Goal: Information Seeking & Learning: Learn about a topic

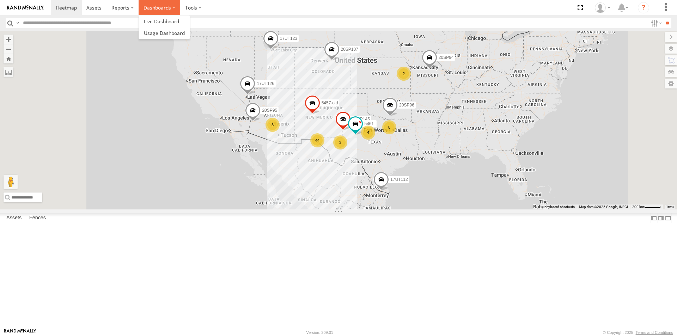
click at [171, 7] on label "Dashboards" at bounding box center [160, 7] width 42 height 15
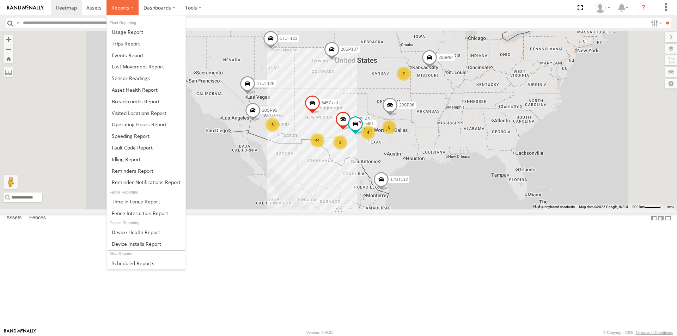
click at [126, 5] on span at bounding box center [120, 7] width 18 height 7
click at [140, 105] on link at bounding box center [146, 102] width 79 height 12
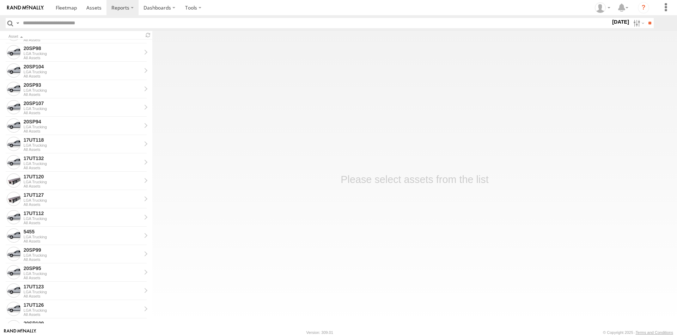
scroll to position [599, 0]
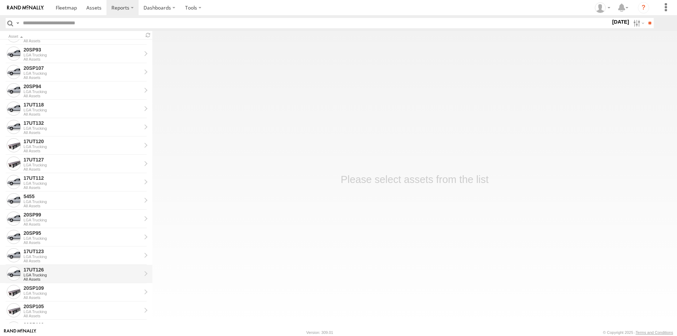
click at [41, 271] on div "17UT126" at bounding box center [83, 270] width 118 height 6
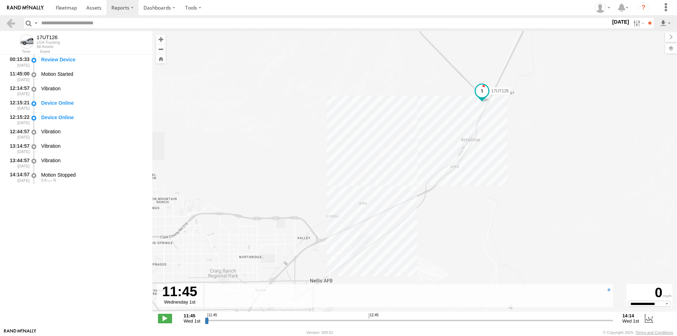
click at [70, 230] on form "00:15:33 [DATE] Review Device 11:45:00 [DATE] Motion Started 12:14:57 [DATE] Vi…" at bounding box center [76, 189] width 152 height 269
click at [620, 22] on label "[DATE]" at bounding box center [621, 22] width 20 height 8
click at [0, 0] on label at bounding box center [0, 0] width 0 height 0
click at [647, 25] on input "**" at bounding box center [650, 23] width 8 height 10
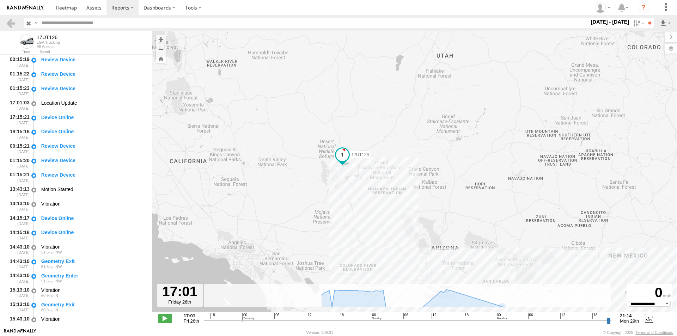
drag, startPoint x: 278, startPoint y: 180, endPoint x: 343, endPoint y: 270, distance: 110.9
click at [343, 270] on div "17UT126" at bounding box center [414, 175] width 525 height 288
click at [630, 24] on label at bounding box center [637, 23] width 15 height 10
click at [0, 0] on label at bounding box center [0, 0] width 0 height 0
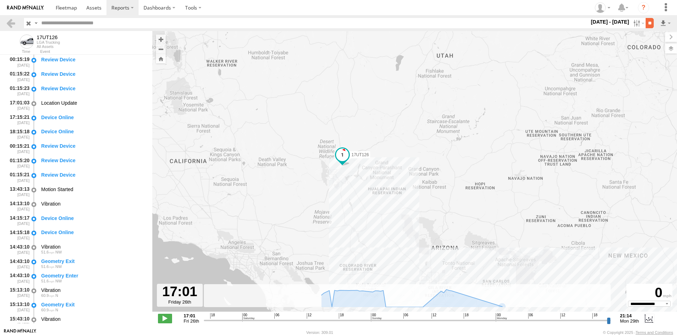
click at [646, 24] on input "**" at bounding box center [650, 23] width 8 height 10
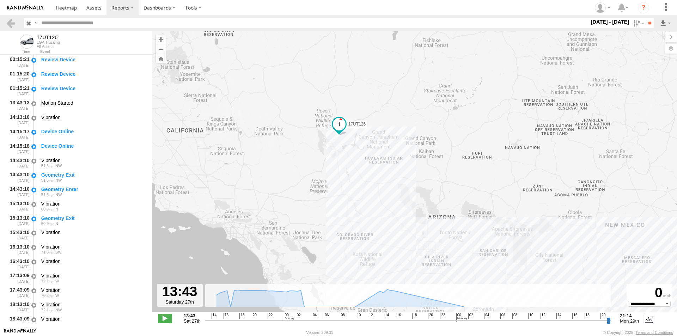
drag, startPoint x: 309, startPoint y: 86, endPoint x: 371, endPoint y: 143, distance: 84.6
click at [371, 143] on div "17UT126" at bounding box center [414, 175] width 525 height 288
click at [632, 24] on label at bounding box center [637, 23] width 15 height 10
click at [0, 0] on label at bounding box center [0, 0] width 0 height 0
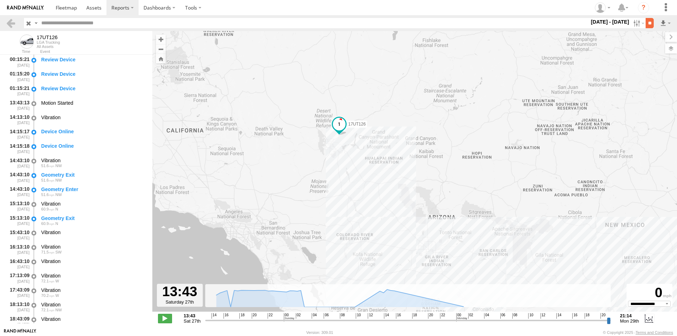
click at [646, 22] on input "**" at bounding box center [650, 23] width 8 height 10
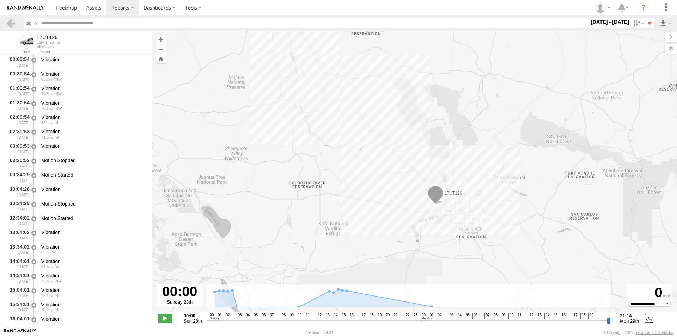
drag, startPoint x: 416, startPoint y: 243, endPoint x: 349, endPoint y: 164, distance: 104.3
click at [349, 164] on div "17UT126" at bounding box center [414, 175] width 525 height 288
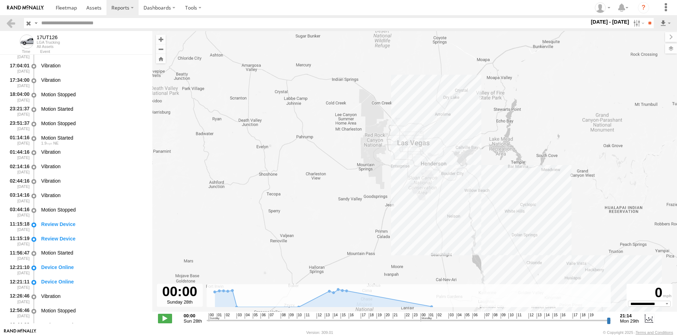
scroll to position [317, 0]
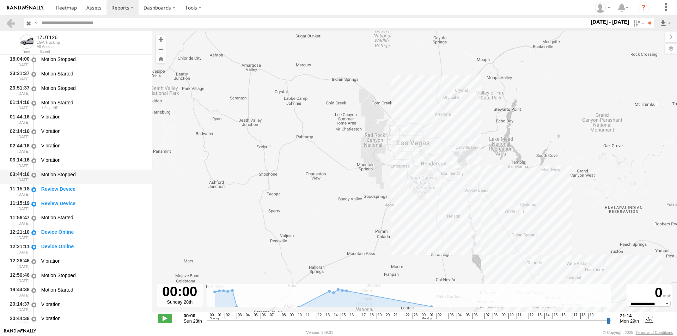
click at [73, 171] on div "Motion Stopped" at bounding box center [93, 174] width 104 height 6
click at [669, 50] on label at bounding box center [671, 49] width 12 height 10
click at [0, 0] on label at bounding box center [0, 0] width 0 height 0
click at [0, 0] on span "Satellite + Roadmap" at bounding box center [0, 0] width 0 height 0
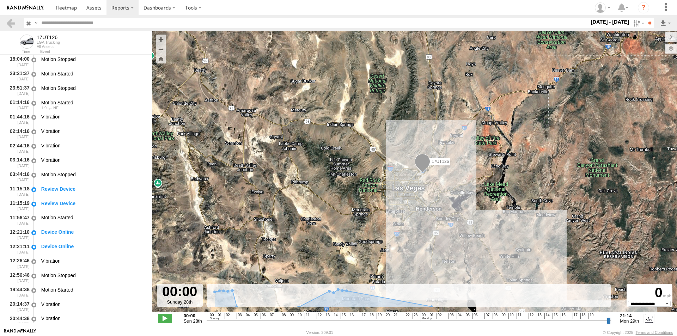
drag, startPoint x: 489, startPoint y: 116, endPoint x: 449, endPoint y: 175, distance: 71.3
click at [449, 175] on div "17UT126" at bounding box center [414, 175] width 525 height 288
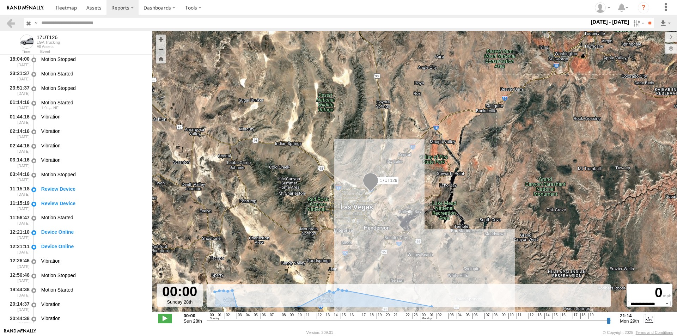
click at [0, 0] on span "Night" at bounding box center [0, 0] width 0 height 0
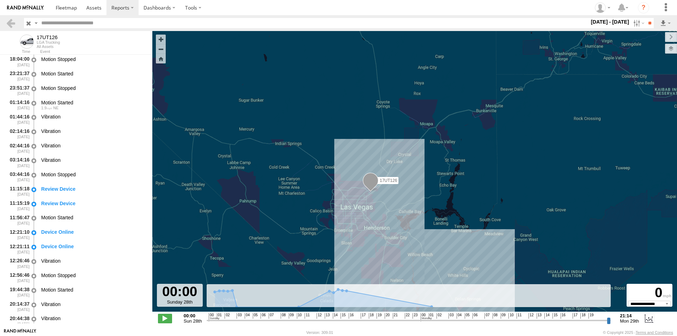
click at [0, 0] on span "Satellite + Roadmap" at bounding box center [0, 0] width 0 height 0
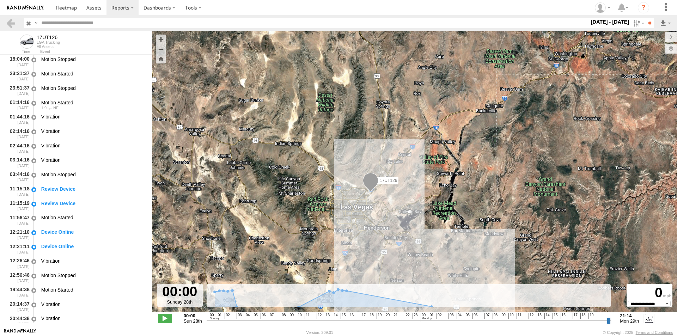
click at [0, 0] on div "Grayscale" at bounding box center [0, 0] width 0 height 0
click at [0, 0] on span "Grayscale" at bounding box center [0, 0] width 0 height 0
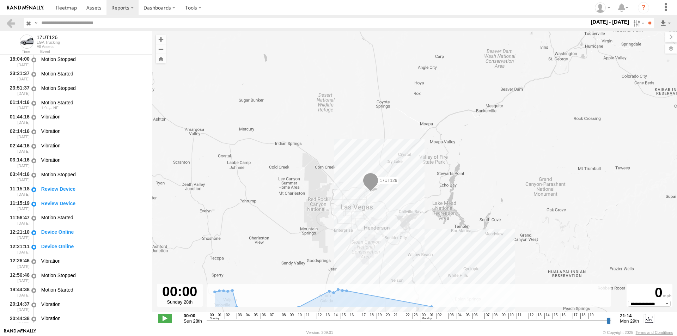
click at [0, 0] on span "Satellite + Roadmap" at bounding box center [0, 0] width 0 height 0
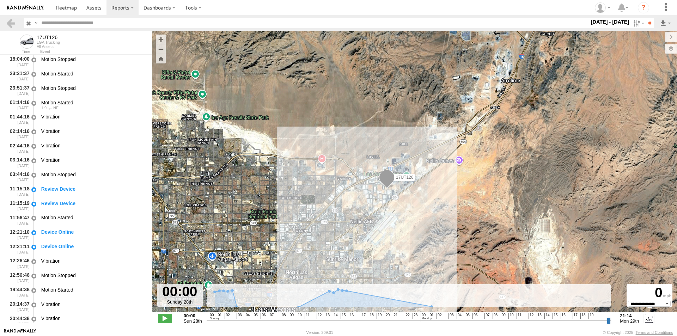
drag, startPoint x: 322, startPoint y: 195, endPoint x: 486, endPoint y: 188, distance: 164.8
click at [486, 188] on div "17UT126" at bounding box center [414, 175] width 525 height 288
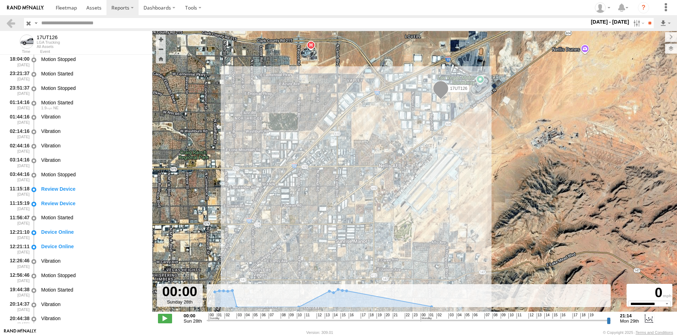
drag, startPoint x: 418, startPoint y: 228, endPoint x: 445, endPoint y: 137, distance: 95.2
click at [445, 137] on div "17UT126" at bounding box center [414, 175] width 525 height 288
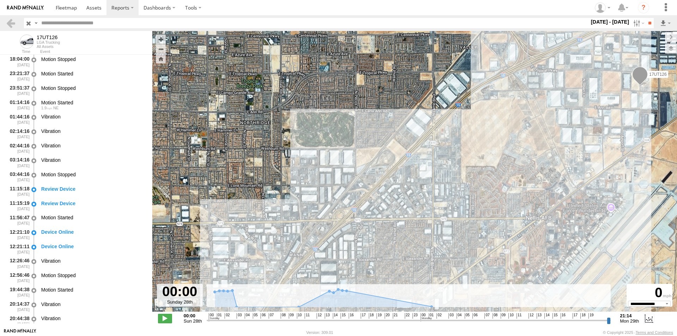
drag, startPoint x: 295, startPoint y: 171, endPoint x: 533, endPoint y: 137, distance: 240.0
click at [533, 137] on div "17UT126" at bounding box center [414, 175] width 525 height 288
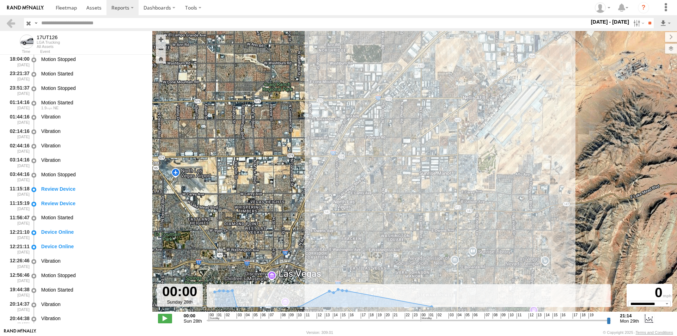
drag, startPoint x: 370, startPoint y: 200, endPoint x: 383, endPoint y: 80, distance: 120.3
click at [383, 80] on div "17UT126" at bounding box center [414, 175] width 525 height 288
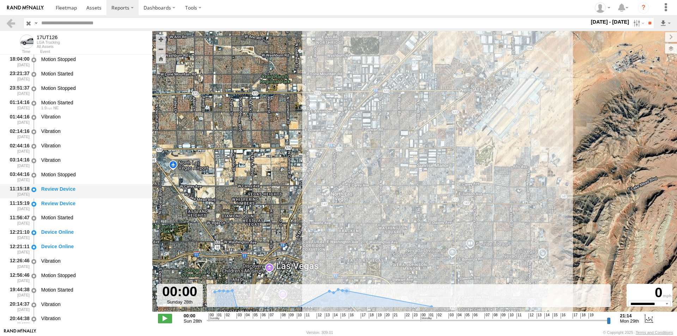
click at [74, 188] on div "Review Device" at bounding box center [93, 189] width 104 height 6
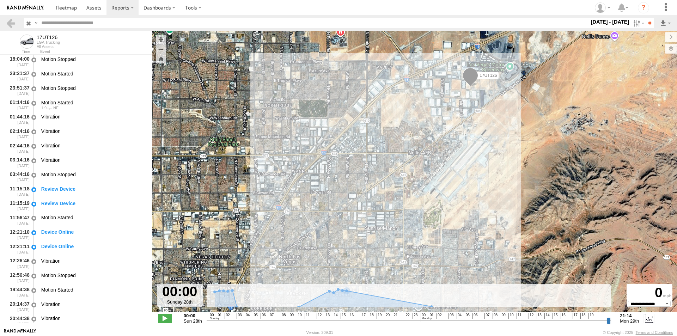
drag, startPoint x: 486, startPoint y: 139, endPoint x: 404, endPoint y: 222, distance: 116.7
click at [404, 222] on div "17UT126" at bounding box center [414, 175] width 525 height 288
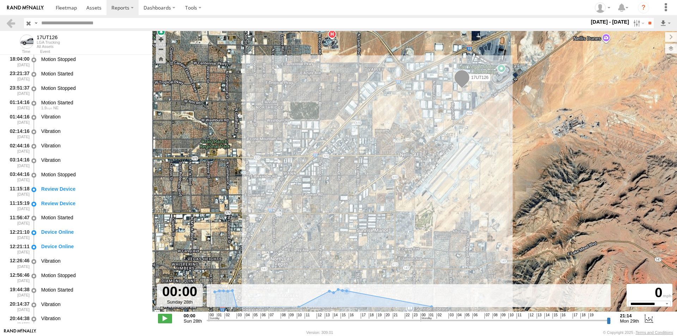
drag, startPoint x: 384, startPoint y: 216, endPoint x: 465, endPoint y: 173, distance: 91.8
click at [465, 173] on div "17UT126" at bounding box center [414, 175] width 525 height 288
click at [49, 188] on div "Review Device" at bounding box center [93, 189] width 104 height 6
click at [55, 201] on div "Review Device" at bounding box center [93, 203] width 104 height 6
click at [53, 189] on div "Review Device" at bounding box center [93, 189] width 104 height 6
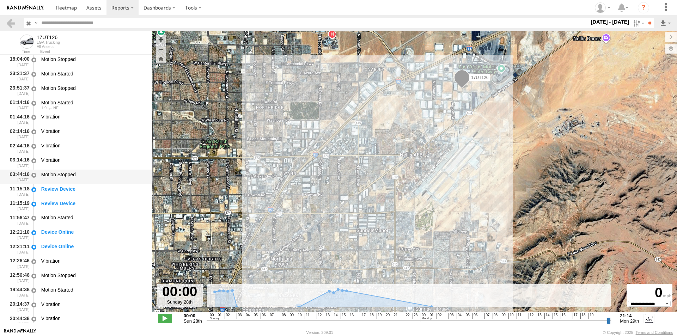
click at [59, 176] on div "Motion Stopped" at bounding box center [93, 174] width 104 height 6
drag, startPoint x: 59, startPoint y: 177, endPoint x: 44, endPoint y: 178, distance: 14.2
click at [44, 178] on div "Motion Stopped" at bounding box center [93, 176] width 106 height 13
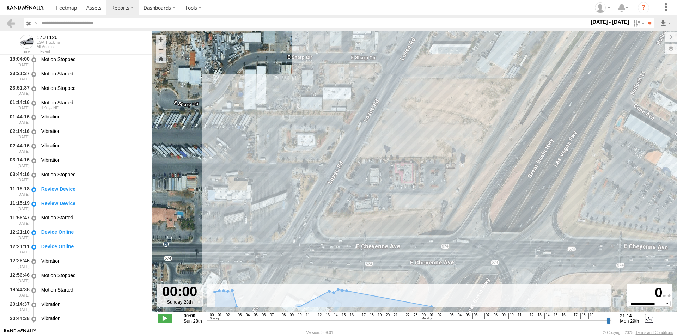
drag, startPoint x: 240, startPoint y: 186, endPoint x: 263, endPoint y: 178, distance: 24.1
click at [263, 178] on div "17UT126" at bounding box center [414, 175] width 525 height 288
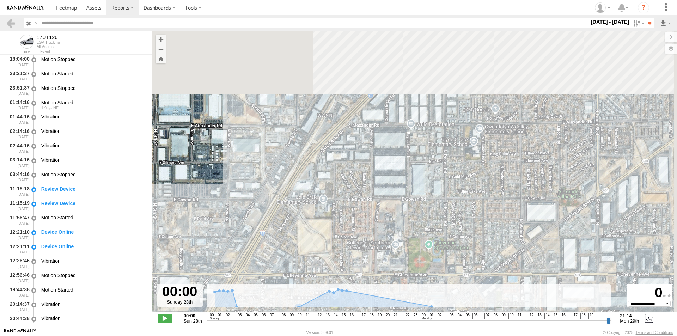
drag, startPoint x: 412, startPoint y: 99, endPoint x: 281, endPoint y: 242, distance: 194.1
click at [293, 231] on div "17UT126" at bounding box center [414, 175] width 525 height 288
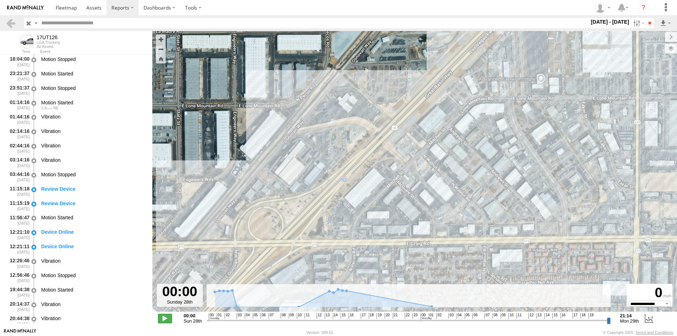
click at [166, 316] on span at bounding box center [165, 318] width 14 height 9
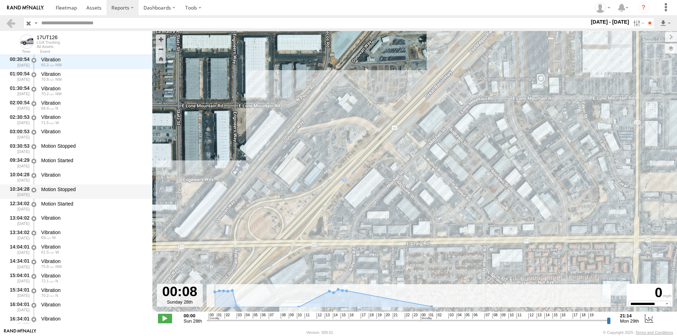
click at [59, 188] on div "Motion Stopped" at bounding box center [93, 189] width 104 height 6
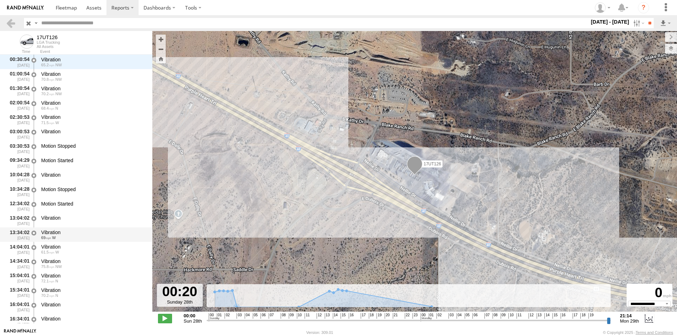
click at [61, 236] on div "69 W" at bounding box center [93, 238] width 104 height 4
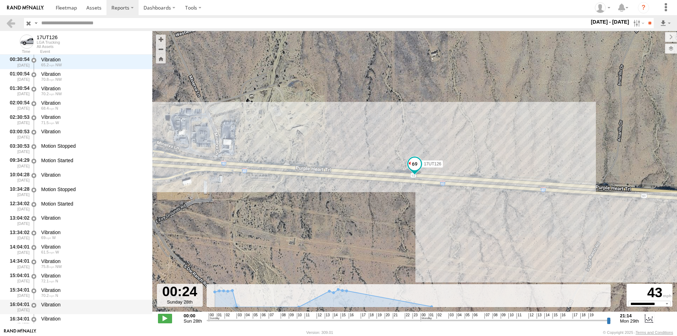
click at [78, 304] on div "Vibration" at bounding box center [93, 304] width 104 height 6
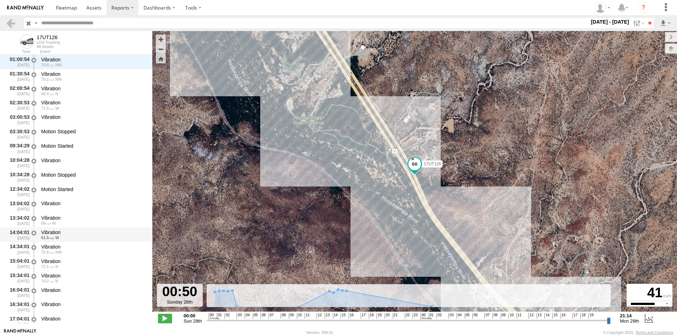
scroll to position [0, 0]
click at [79, 293] on div "Vibration" at bounding box center [93, 290] width 104 height 6
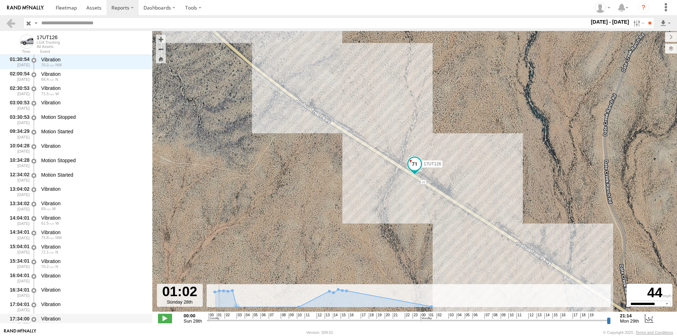
click at [67, 319] on div "Vibration" at bounding box center [93, 319] width 104 height 6
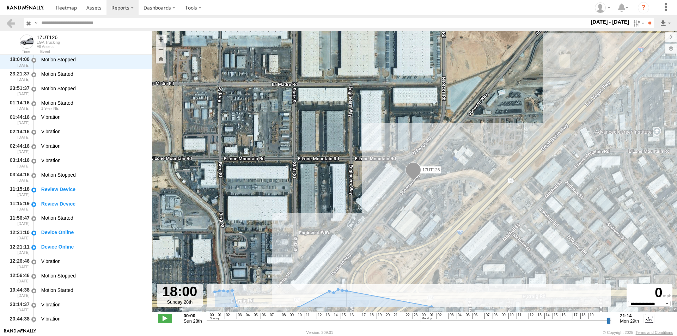
drag, startPoint x: 219, startPoint y: 322, endPoint x: 367, endPoint y: 319, distance: 148.4
click at [367, 319] on input "range" at bounding box center [409, 320] width 404 height 7
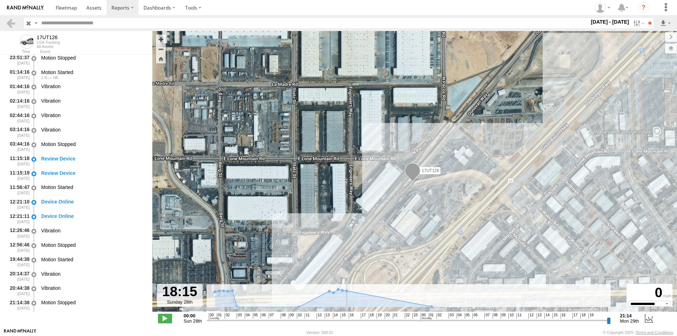
click at [429, 321] on input "range" at bounding box center [409, 320] width 404 height 7
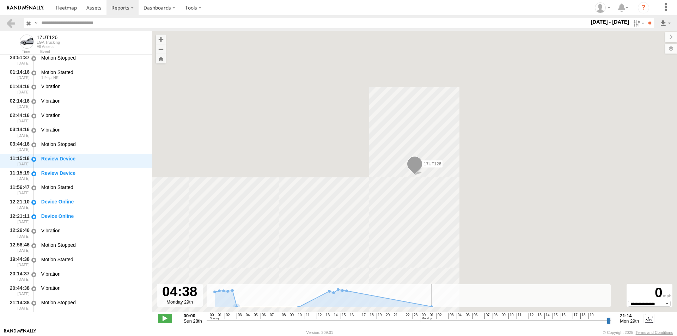
click at [461, 321] on input "range" at bounding box center [409, 320] width 404 height 7
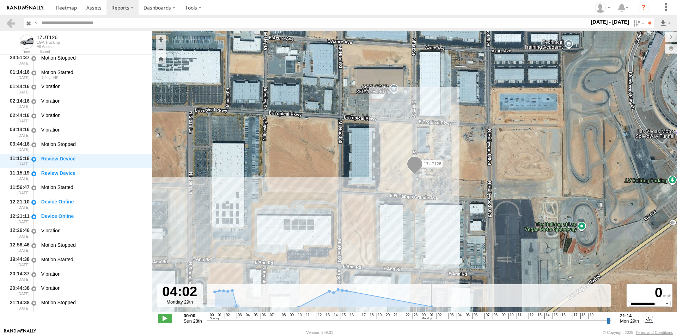
drag, startPoint x: 462, startPoint y: 320, endPoint x: 456, endPoint y: 321, distance: 6.1
click at [456, 321] on input "range" at bounding box center [409, 320] width 404 height 7
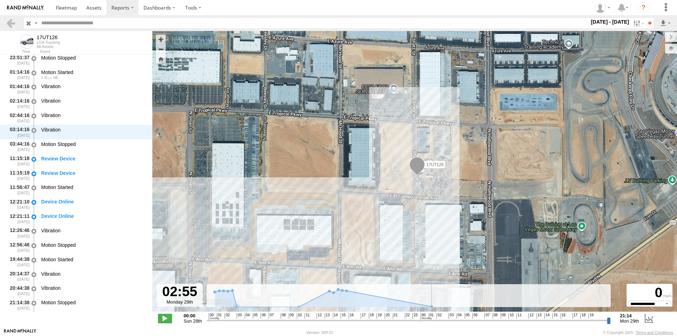
drag, startPoint x: 454, startPoint y: 321, endPoint x: 446, endPoint y: 320, distance: 7.4
click at [446, 320] on input "range" at bounding box center [409, 320] width 404 height 7
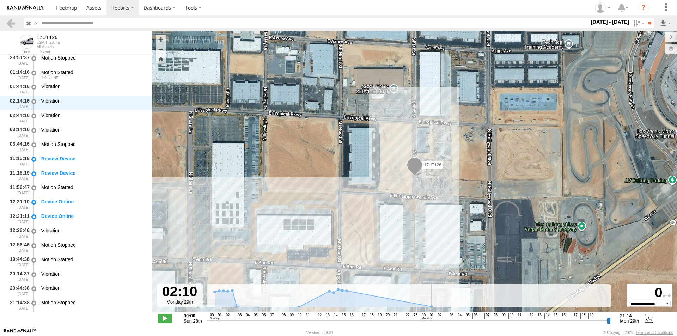
drag, startPoint x: 446, startPoint y: 320, endPoint x: 440, endPoint y: 321, distance: 6.0
click at [440, 321] on input "range" at bounding box center [409, 320] width 404 height 7
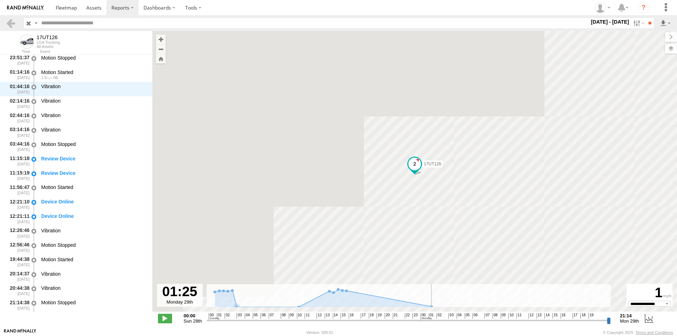
drag, startPoint x: 440, startPoint y: 321, endPoint x: 432, endPoint y: 321, distance: 7.4
click at [432, 321] on input "range" at bounding box center [409, 320] width 404 height 7
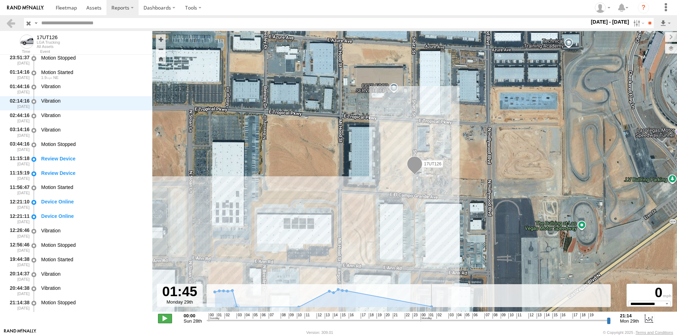
click at [166, 318] on span at bounding box center [165, 318] width 14 height 9
click at [432, 320] on input "range" at bounding box center [409, 320] width 404 height 7
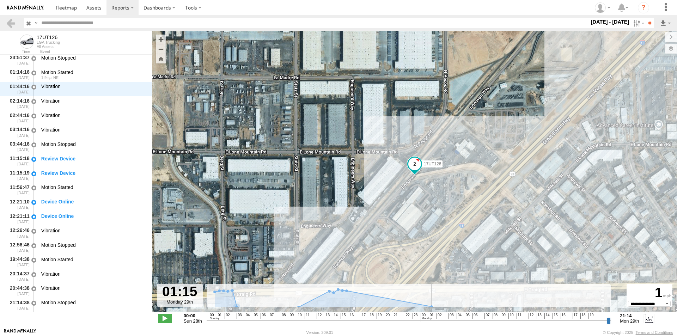
click at [166, 321] on span at bounding box center [165, 318] width 14 height 9
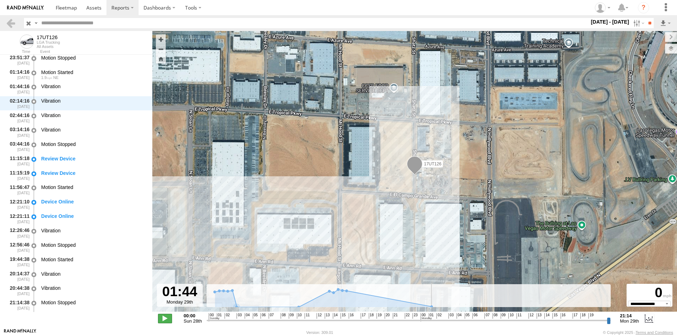
click at [166, 321] on span at bounding box center [165, 318] width 14 height 9
click at [0, 0] on span "Roadmap" at bounding box center [0, 0] width 0 height 0
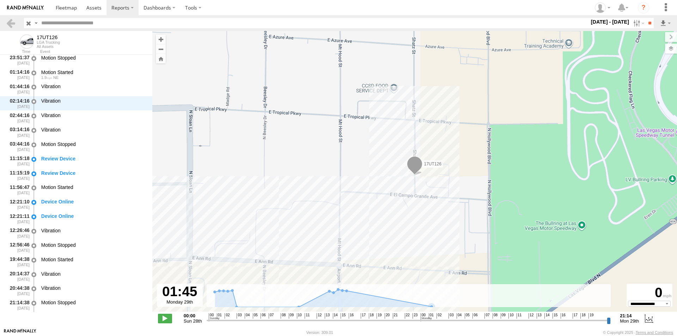
click at [0, 0] on span "Satellite + Roadmap" at bounding box center [0, 0] width 0 height 0
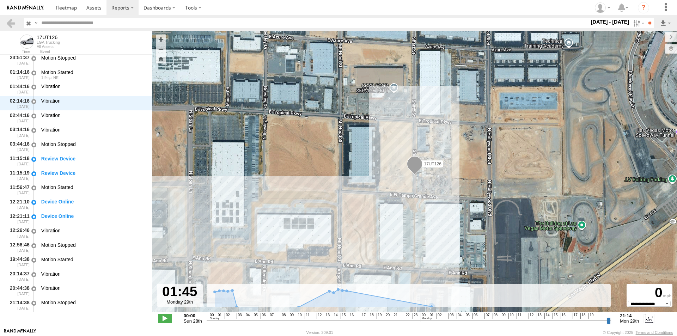
click at [0, 0] on label at bounding box center [0, 0] width 0 height 0
click at [0, 0] on span "Assets" at bounding box center [0, 0] width 0 height 0
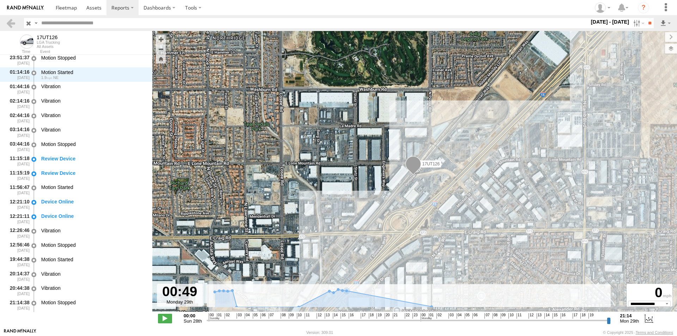
drag, startPoint x: 434, startPoint y: 319, endPoint x: 428, endPoint y: 320, distance: 6.7
click at [428, 320] on input "range" at bounding box center [409, 320] width 404 height 7
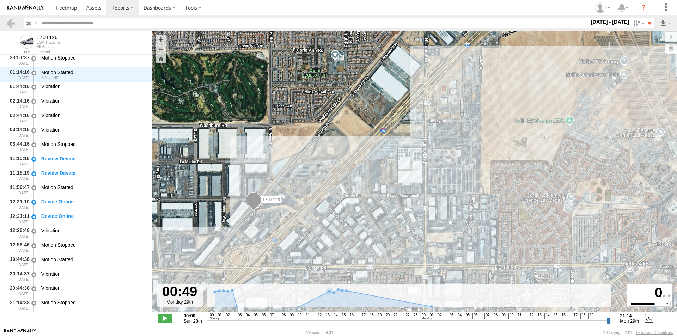
drag, startPoint x: 466, startPoint y: 204, endPoint x: 323, endPoint y: 234, distance: 145.6
click at [323, 234] on div "17UT126 17UT126" at bounding box center [414, 175] width 525 height 288
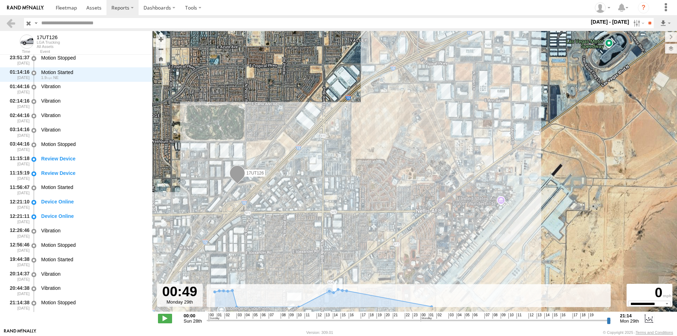
drag, startPoint x: 389, startPoint y: 213, endPoint x: 346, endPoint y: 173, distance: 58.4
click at [346, 173] on div "17UT126 17UT126" at bounding box center [414, 175] width 525 height 288
click at [0, 0] on span "Assets" at bounding box center [0, 0] width 0 height 0
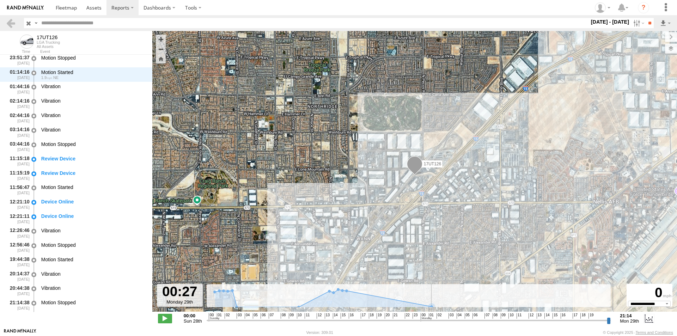
click at [424, 321] on input "range" at bounding box center [409, 320] width 404 height 7
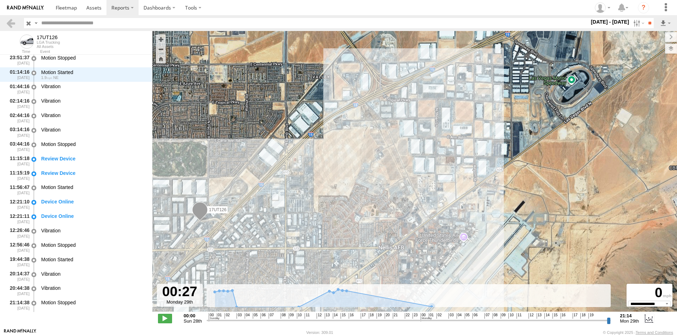
drag, startPoint x: 506, startPoint y: 192, endPoint x: 290, endPoint y: 238, distance: 221.1
click at [290, 238] on div "17UT126 17UT126" at bounding box center [414, 175] width 525 height 288
click at [630, 24] on label at bounding box center [637, 23] width 15 height 10
click at [0, 0] on label at bounding box center [0, 0] width 0 height 0
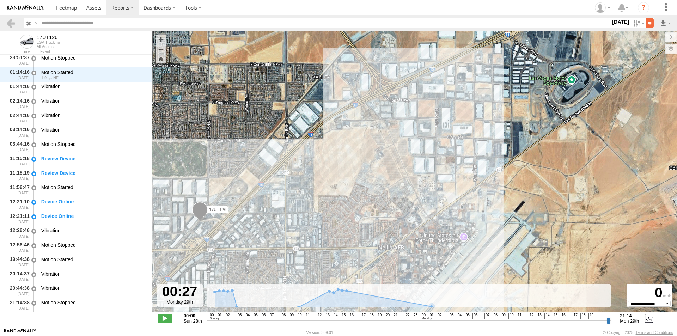
click at [646, 21] on input "**" at bounding box center [650, 23] width 8 height 10
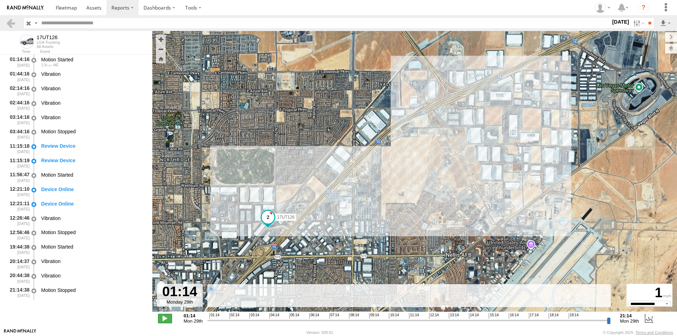
click at [168, 317] on span at bounding box center [165, 318] width 14 height 9
click at [269, 214] on span at bounding box center [268, 216] width 13 height 13
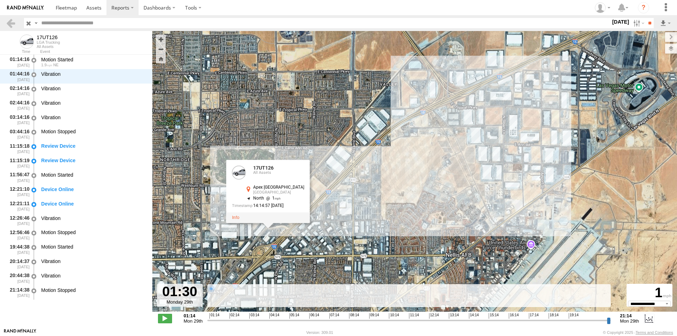
click at [265, 242] on div "17UT126 17UT126 All Assets Apex Great Basin Way Las Vegas 36.24581 , -115.10067…" at bounding box center [414, 175] width 525 height 288
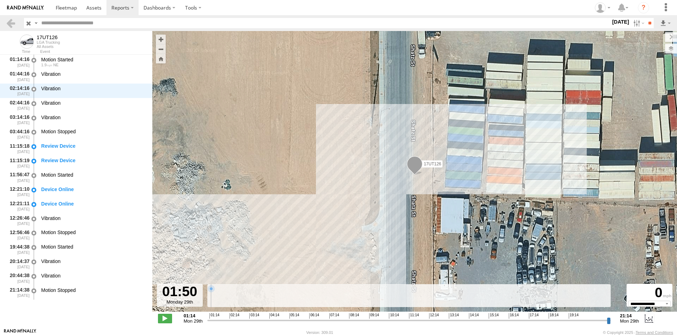
click at [257, 321] on input "range" at bounding box center [409, 320] width 404 height 7
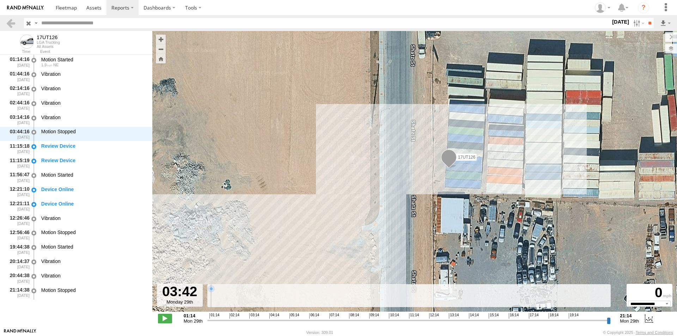
click at [331, 319] on input "range" at bounding box center [409, 320] width 404 height 7
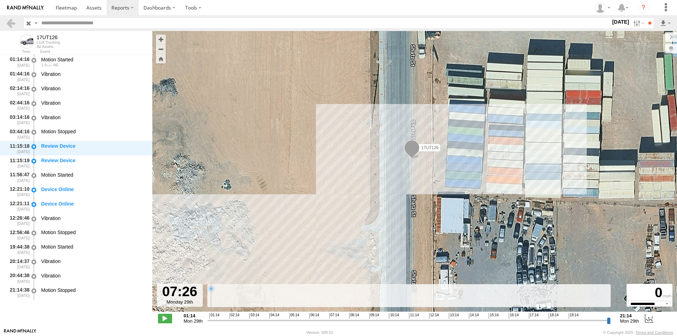
click at [373, 322] on input "range" at bounding box center [409, 320] width 404 height 7
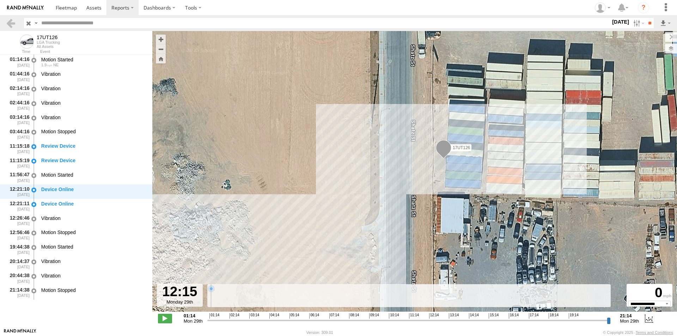
click at [429, 320] on input "range" at bounding box center [409, 320] width 404 height 7
click at [457, 321] on input "range" at bounding box center [409, 320] width 404 height 7
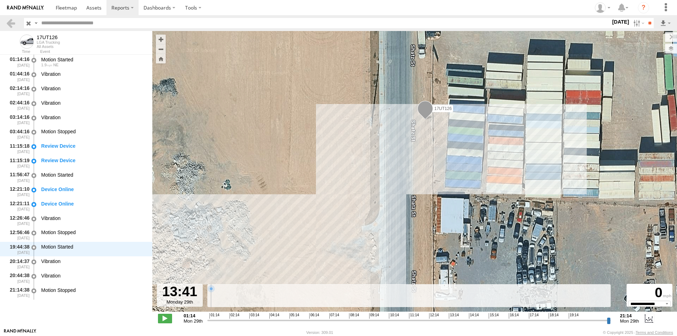
click at [481, 319] on input "range" at bounding box center [409, 320] width 404 height 7
click at [499, 321] on input "range" at bounding box center [409, 320] width 404 height 7
click at [521, 320] on input "range" at bounding box center [409, 320] width 404 height 7
click at [539, 320] on input "range" at bounding box center [409, 320] width 404 height 7
click at [561, 319] on input "range" at bounding box center [409, 320] width 404 height 7
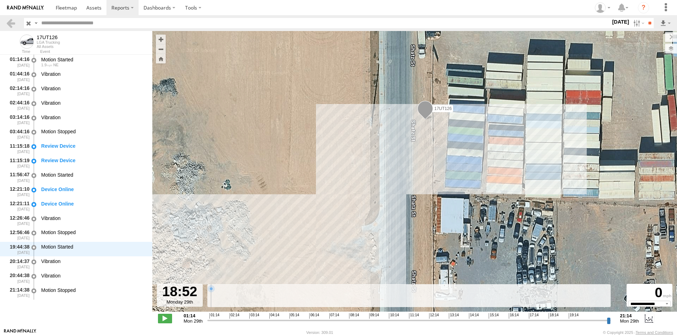
click at [575, 320] on input "range" at bounding box center [409, 320] width 404 height 7
click at [433, 320] on input "range" at bounding box center [409, 320] width 404 height 7
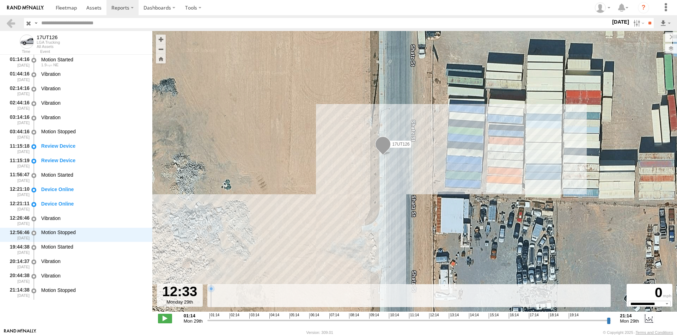
click at [399, 320] on input "range" at bounding box center [409, 320] width 404 height 7
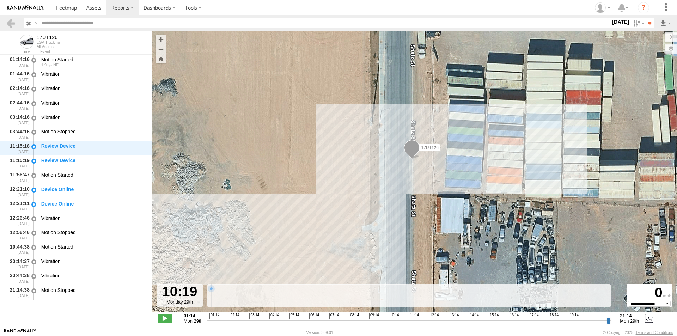
click at [390, 320] on input "range" at bounding box center [409, 320] width 404 height 7
click at [368, 319] on input "range" at bounding box center [409, 320] width 404 height 7
click at [351, 320] on input "range" at bounding box center [409, 320] width 404 height 7
click at [330, 320] on input "range" at bounding box center [409, 320] width 404 height 7
click at [311, 319] on input "range" at bounding box center [409, 320] width 404 height 7
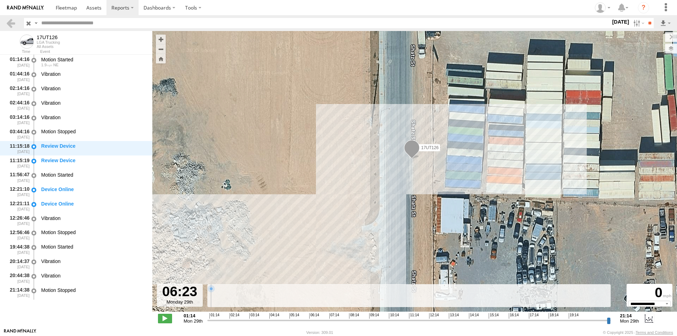
click at [301, 321] on input "range" at bounding box center [409, 320] width 404 height 7
click at [286, 320] on input "range" at bounding box center [409, 320] width 404 height 7
click at [253, 320] on input "range" at bounding box center [409, 320] width 404 height 7
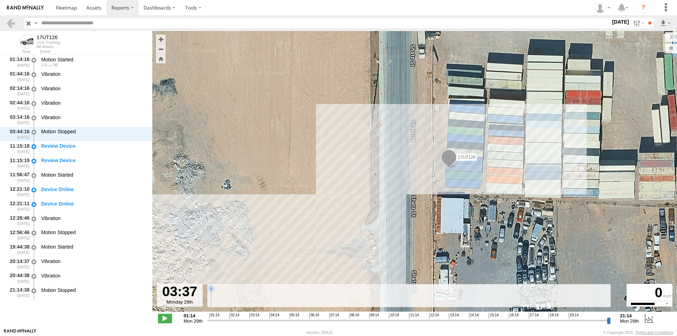
click at [358, 321] on input "range" at bounding box center [409, 320] width 404 height 7
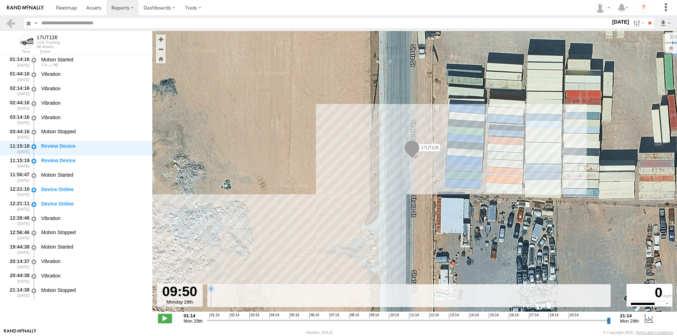
click at [381, 321] on input "range" at bounding box center [409, 320] width 404 height 7
click at [396, 320] on input "range" at bounding box center [409, 320] width 404 height 7
click at [416, 320] on input "range" at bounding box center [409, 320] width 404 height 7
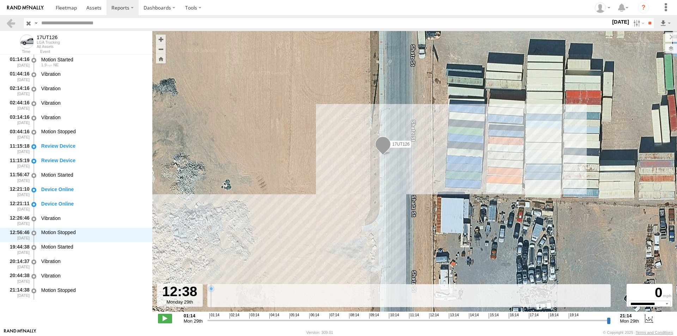
click at [436, 321] on input "range" at bounding box center [409, 320] width 404 height 7
click at [68, 204] on div "Device Online" at bounding box center [93, 204] width 104 height 6
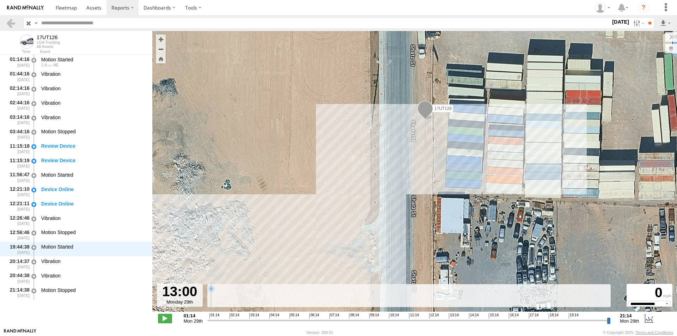
click at [219, 320] on input "range" at bounding box center [409, 320] width 404 height 7
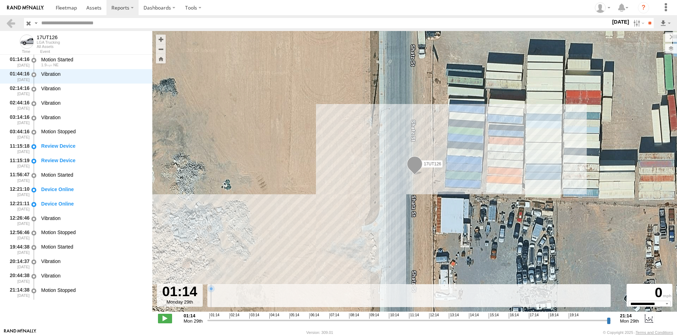
drag, startPoint x: 220, startPoint y: 319, endPoint x: 200, endPoint y: 318, distance: 20.2
click at [207, 318] on input "range" at bounding box center [409, 320] width 404 height 7
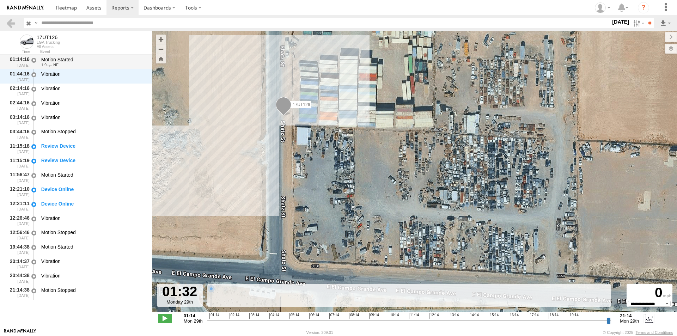
click at [51, 63] on span "1.9" at bounding box center [46, 65] width 11 height 4
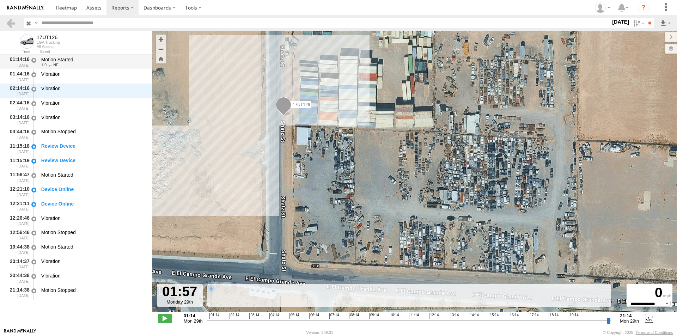
click at [53, 62] on div "Motion Started" at bounding box center [93, 59] width 104 height 6
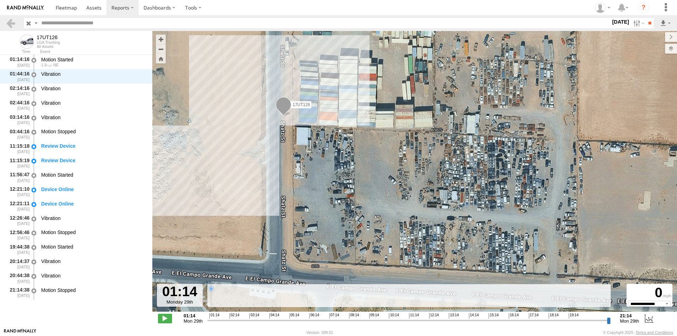
drag, startPoint x: 224, startPoint y: 322, endPoint x: 198, endPoint y: 320, distance: 25.4
click at [207, 320] on input "range" at bounding box center [409, 320] width 404 height 7
drag, startPoint x: 210, startPoint y: 323, endPoint x: 178, endPoint y: 320, distance: 31.8
click at [207, 320] on input "range" at bounding box center [409, 320] width 404 height 7
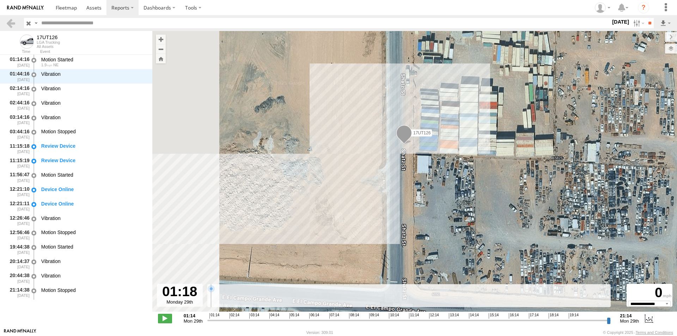
drag, startPoint x: 346, startPoint y: 246, endPoint x: 372, endPoint y: 249, distance: 25.9
click at [372, 249] on div "17UT126" at bounding box center [414, 175] width 525 height 288
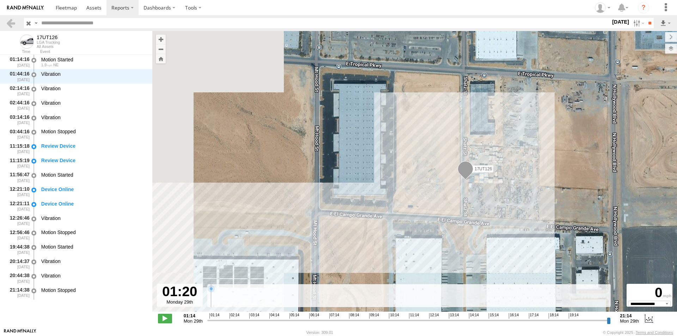
drag, startPoint x: 383, startPoint y: 216, endPoint x: 471, endPoint y: 190, distance: 91.2
click at [471, 190] on div "17UT126" at bounding box center [414, 175] width 525 height 288
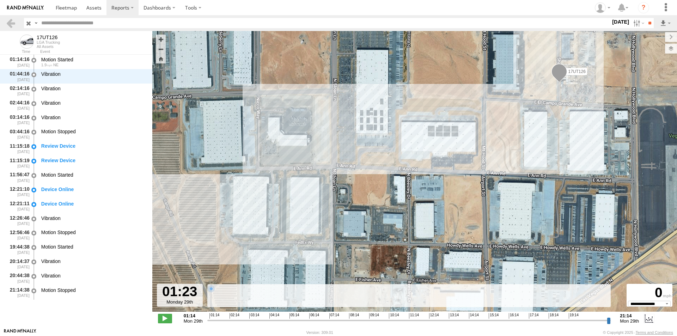
drag, startPoint x: 331, startPoint y: 248, endPoint x: 461, endPoint y: 162, distance: 156.5
click at [482, 124] on div "17UT126" at bounding box center [414, 175] width 525 height 288
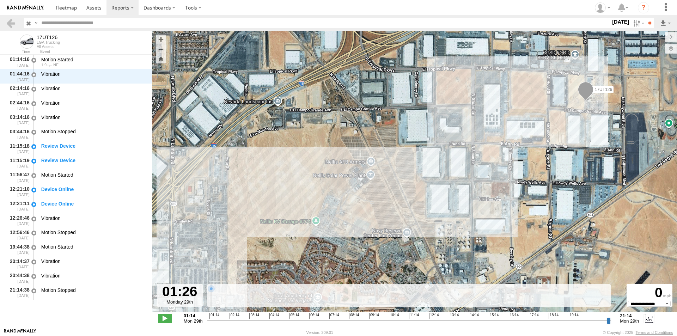
drag, startPoint x: 376, startPoint y: 182, endPoint x: 456, endPoint y: 157, distance: 84.2
click at [456, 157] on div "17UT126" at bounding box center [414, 175] width 525 height 288
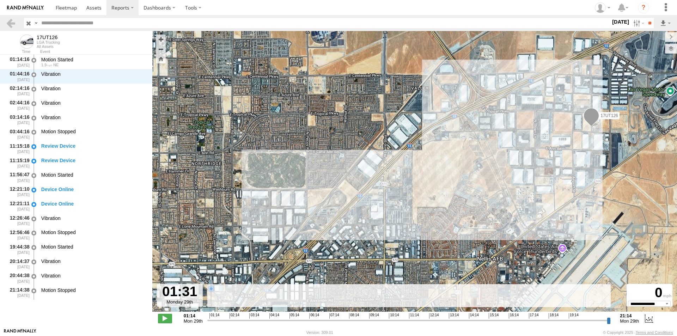
drag, startPoint x: 286, startPoint y: 224, endPoint x: 431, endPoint y: 195, distance: 147.5
click at [431, 195] on div "17UT126" at bounding box center [414, 175] width 525 height 288
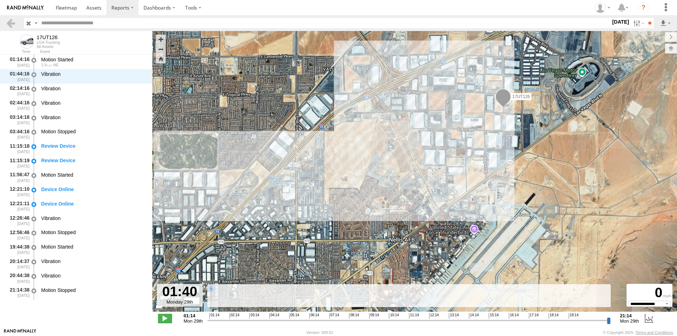
drag, startPoint x: 430, startPoint y: 240, endPoint x: 333, endPoint y: 217, distance: 99.7
click at [333, 217] on div "17UT126" at bounding box center [414, 175] width 525 height 288
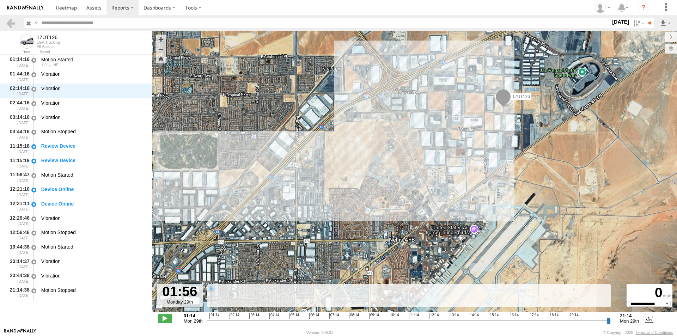
click at [164, 317] on span at bounding box center [165, 318] width 14 height 9
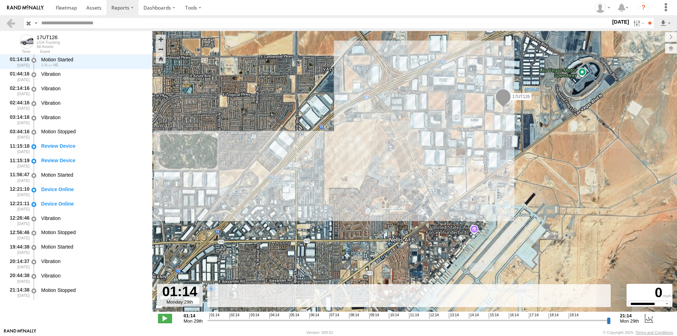
drag, startPoint x: 222, startPoint y: 322, endPoint x: 189, endPoint y: 317, distance: 34.2
click at [207, 317] on input "range" at bounding box center [409, 320] width 404 height 7
click at [60, 78] on div "Vibration" at bounding box center [93, 76] width 106 height 13
click at [55, 94] on div "Vibration" at bounding box center [93, 90] width 106 height 13
click at [54, 122] on div "Vibration" at bounding box center [93, 119] width 106 height 13
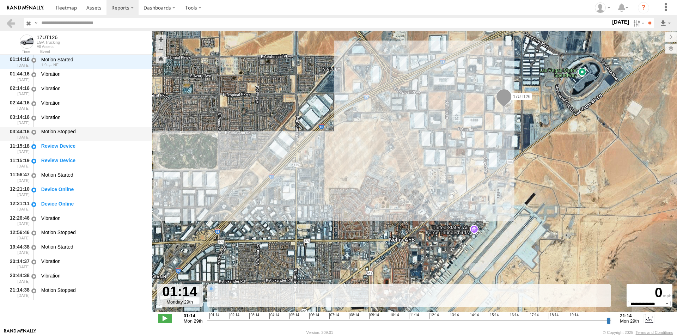
click at [54, 133] on div "Motion Stopped" at bounding box center [93, 131] width 104 height 6
click at [54, 147] on div "Review Device" at bounding box center [93, 146] width 104 height 6
click at [52, 158] on div "Review Device" at bounding box center [93, 160] width 104 height 6
click at [55, 171] on div "Motion Started" at bounding box center [93, 177] width 106 height 13
click at [54, 179] on div "Motion Started" at bounding box center [93, 177] width 106 height 13
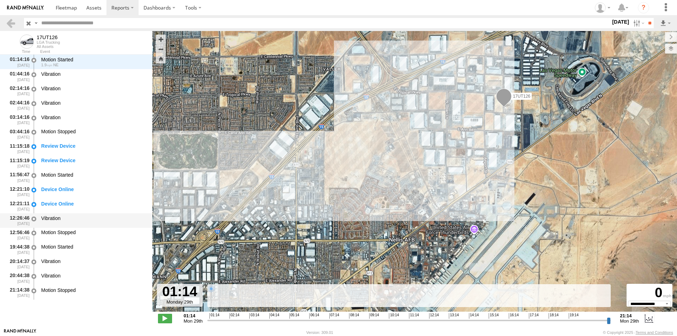
click at [60, 214] on div "Vibration" at bounding box center [93, 220] width 106 height 13
click at [63, 231] on div "Motion Stopped" at bounding box center [93, 232] width 104 height 6
click at [61, 249] on div "Motion Started" at bounding box center [93, 247] width 104 height 6
click at [58, 266] on div "Vibration" at bounding box center [93, 263] width 106 height 13
click at [56, 281] on div "Vibration" at bounding box center [93, 277] width 106 height 13
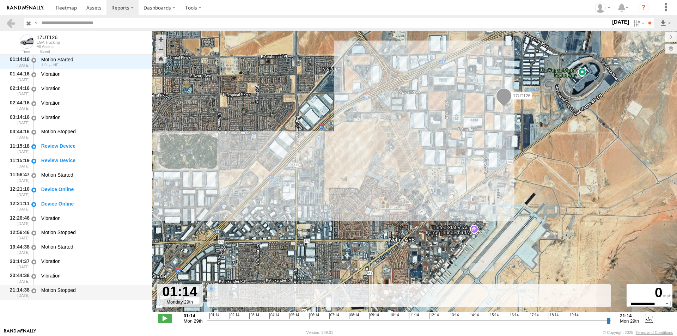
click at [56, 292] on div "Motion Stopped" at bounding box center [93, 290] width 104 height 6
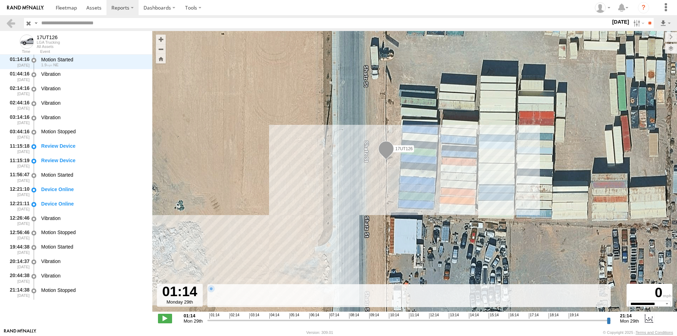
drag, startPoint x: 471, startPoint y: 127, endPoint x: 475, endPoint y: 215, distance: 87.5
click at [475, 215] on div "17UT126" at bounding box center [414, 175] width 525 height 288
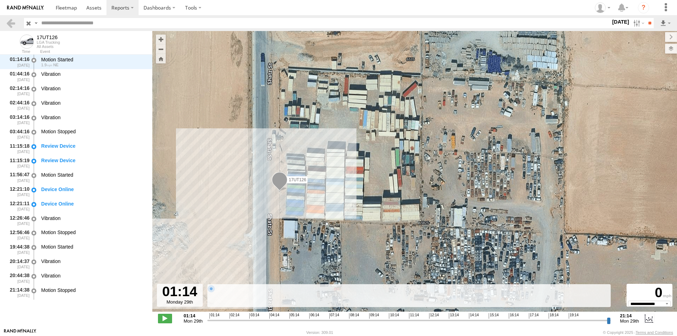
drag, startPoint x: 501, startPoint y: 202, endPoint x: 353, endPoint y: 216, distance: 148.7
click at [353, 216] on div "17UT126" at bounding box center [414, 175] width 525 height 288
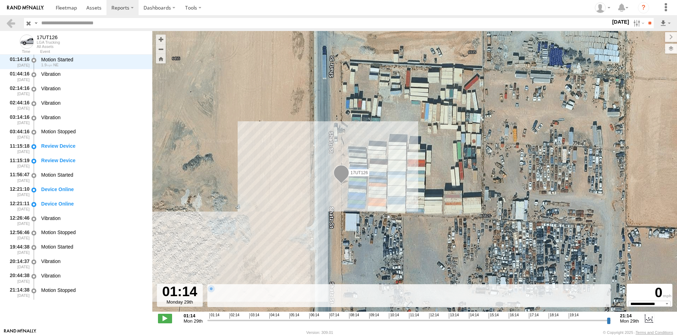
drag, startPoint x: 324, startPoint y: 239, endPoint x: 405, endPoint y: 234, distance: 81.6
click at [405, 234] on div "17UT126" at bounding box center [414, 175] width 525 height 288
click at [527, 141] on div "17UT126" at bounding box center [414, 175] width 525 height 288
click at [371, 304] on rect at bounding box center [409, 295] width 404 height 23
click at [418, 297] on rect at bounding box center [409, 295] width 404 height 23
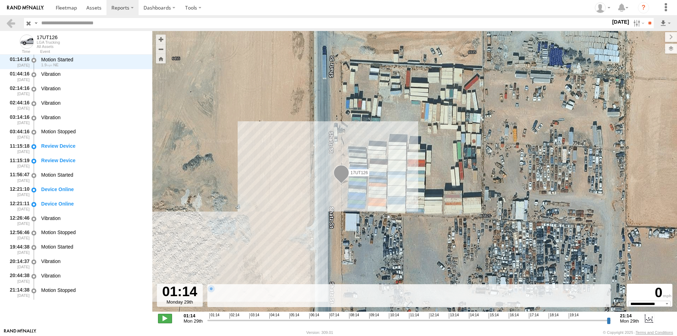
click at [164, 320] on span at bounding box center [165, 318] width 14 height 9
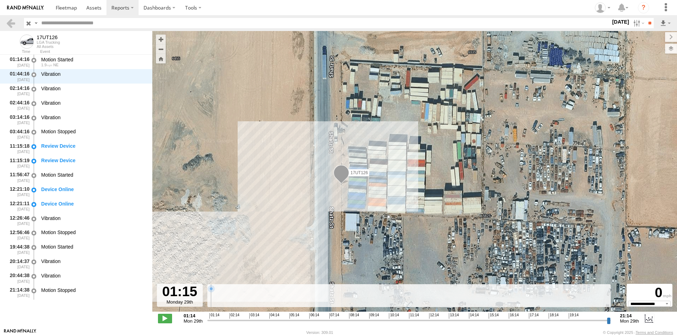
click at [400, 296] on rect at bounding box center [409, 295] width 404 height 23
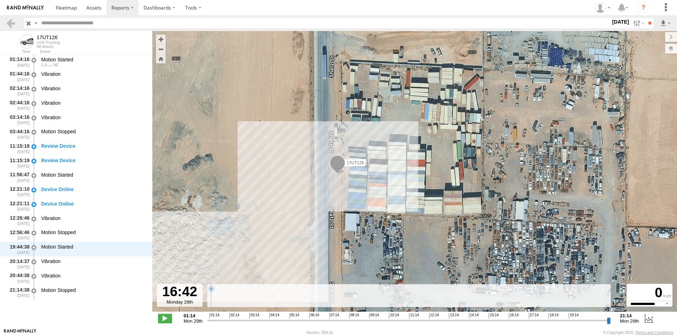
drag, startPoint x: 209, startPoint y: 322, endPoint x: 518, endPoint y: 329, distance: 308.6
click at [518, 324] on input "range" at bounding box center [409, 320] width 404 height 7
click at [532, 321] on input "range" at bounding box center [409, 320] width 404 height 7
click at [537, 320] on input "range" at bounding box center [409, 320] width 404 height 7
click at [549, 322] on input "range" at bounding box center [409, 320] width 404 height 7
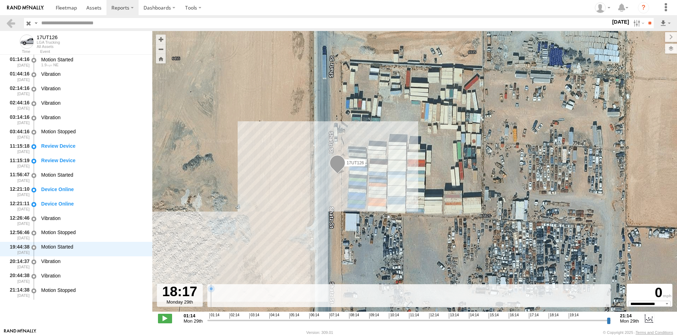
click at [565, 319] on input "range" at bounding box center [409, 320] width 404 height 7
type input "**********"
click at [169, 317] on span at bounding box center [165, 318] width 14 height 9
click at [73, 137] on div "Motion Stopped" at bounding box center [93, 134] width 106 height 13
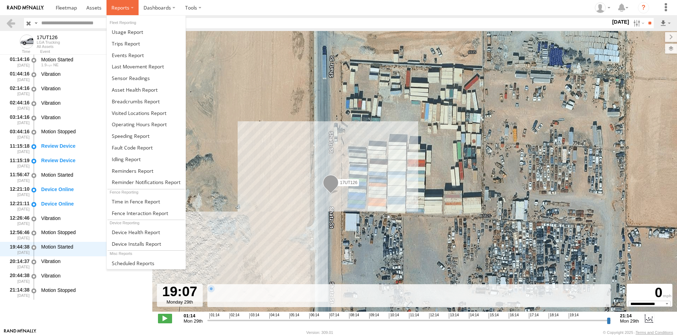
click at [124, 11] on label at bounding box center [122, 7] width 32 height 15
click at [148, 82] on link at bounding box center [146, 78] width 79 height 12
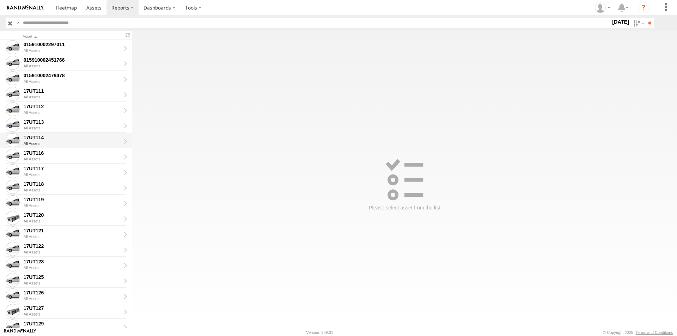
scroll to position [35, 0]
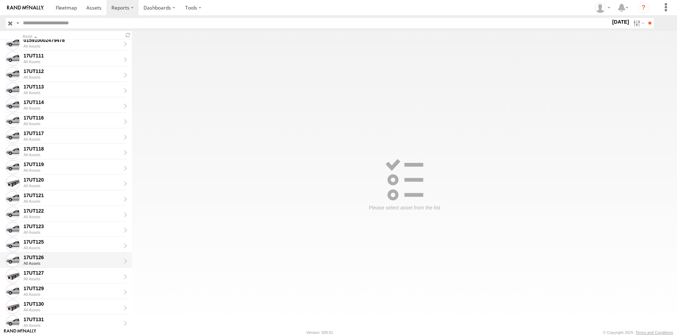
click at [55, 261] on div "17UT126 All Assets" at bounding box center [75, 260] width 104 height 14
type input "**********"
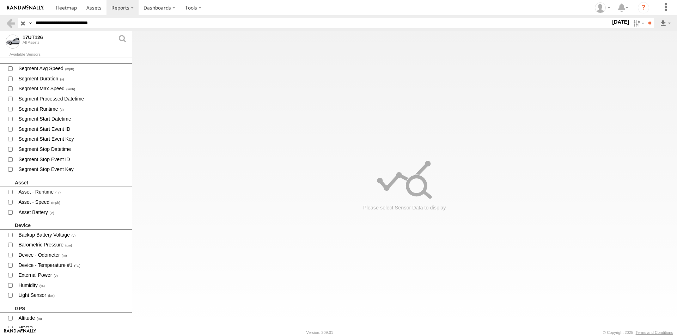
click at [611, 22] on label "29 Sep 25" at bounding box center [621, 22] width 20 height 8
click at [0, 0] on label at bounding box center [0, 0] width 0 height 0
click at [646, 23] on input "**" at bounding box center [650, 23] width 8 height 10
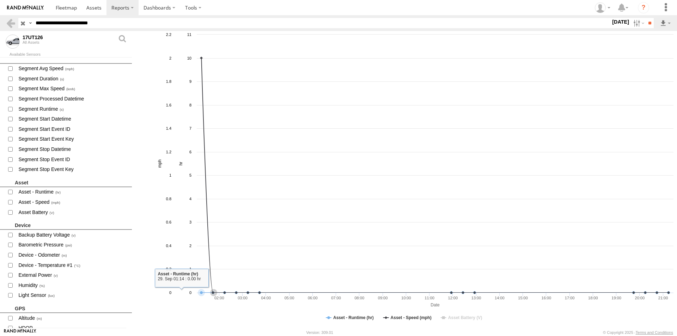
scroll to position [71, 0]
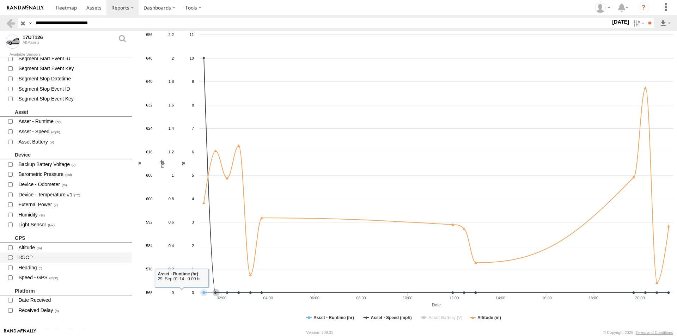
click at [9, 261] on span at bounding box center [10, 257] width 9 height 9
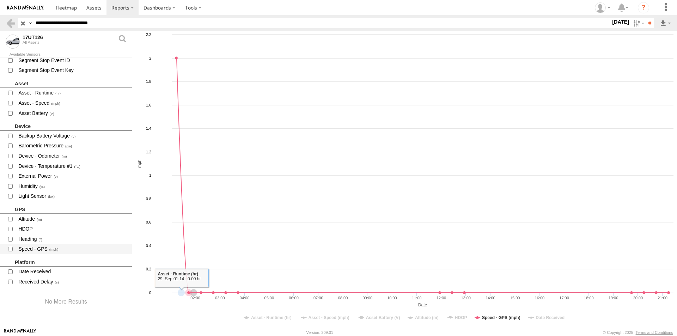
scroll to position [0, 0]
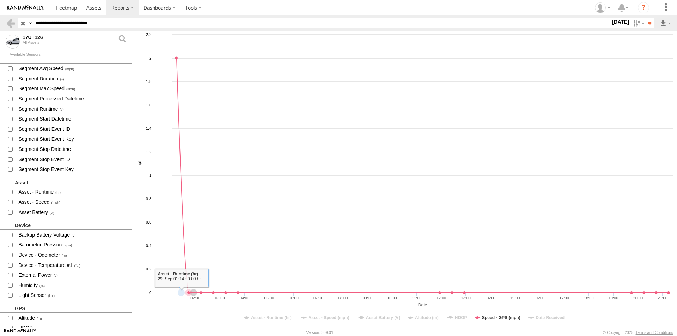
click at [29, 53] on div "Available Sensors" at bounding box center [71, 55] width 122 height 4
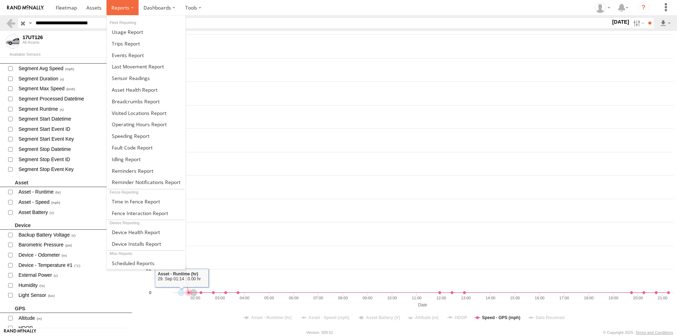
click at [131, 7] on label at bounding box center [122, 7] width 32 height 15
click at [154, 118] on link at bounding box center [146, 113] width 79 height 12
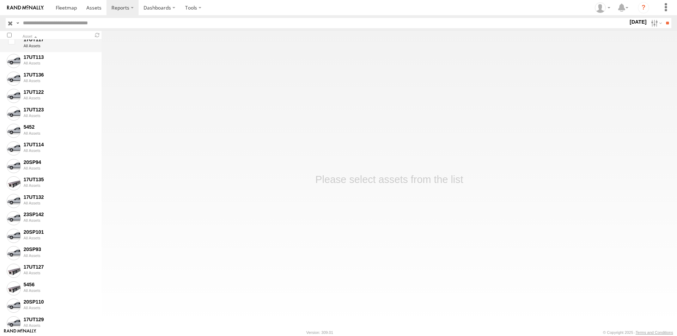
scroll to position [635, 0]
click at [38, 318] on div "17UT126" at bounding box center [59, 319] width 71 height 6
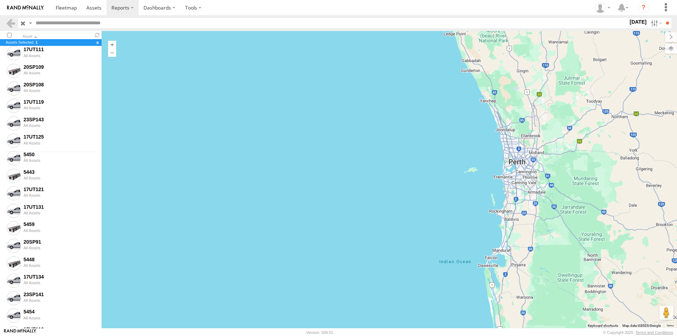
scroll to position [0, 0]
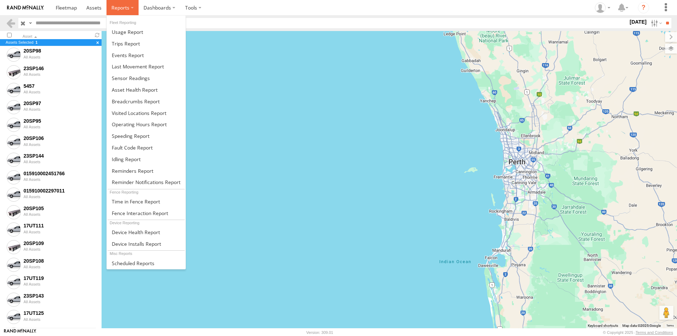
click at [128, 10] on span at bounding box center [120, 7] width 18 height 7
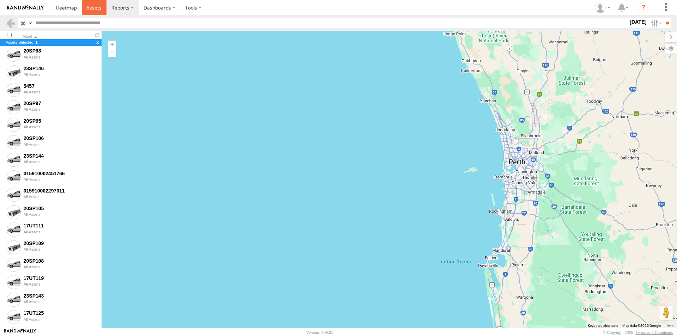
click at [92, 9] on span at bounding box center [93, 7] width 15 height 7
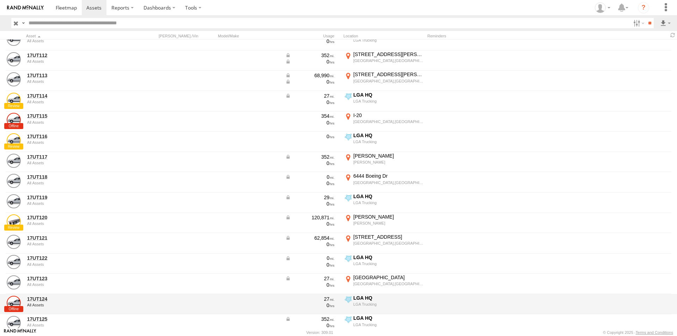
scroll to position [106, 0]
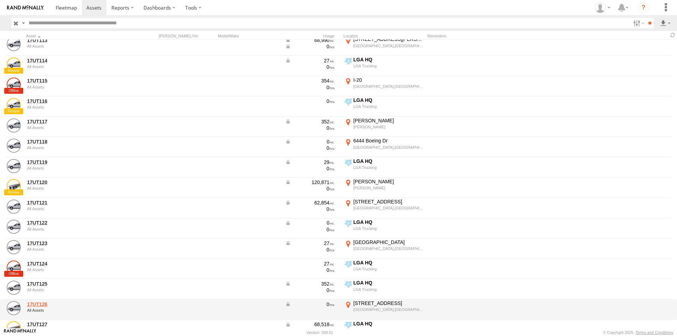
click at [44, 304] on link "17UT126" at bounding box center [75, 304] width 97 height 6
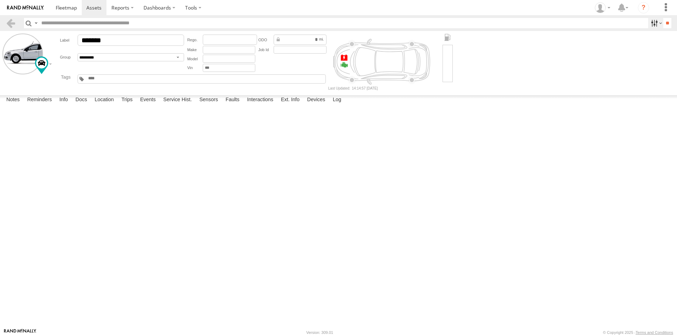
click at [649, 20] on label at bounding box center [655, 23] width 15 height 10
click at [103, 6] on link at bounding box center [94, 7] width 25 height 15
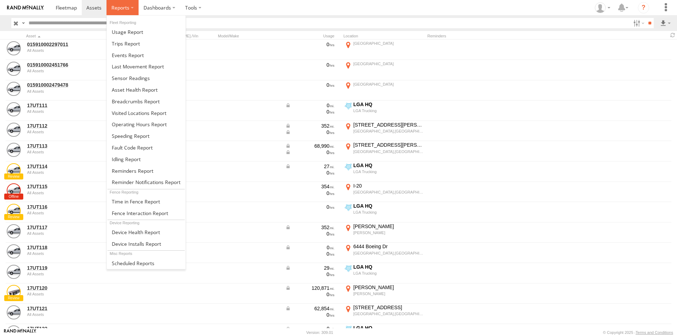
click at [128, 11] on label at bounding box center [122, 7] width 32 height 15
click at [143, 54] on link at bounding box center [146, 55] width 79 height 12
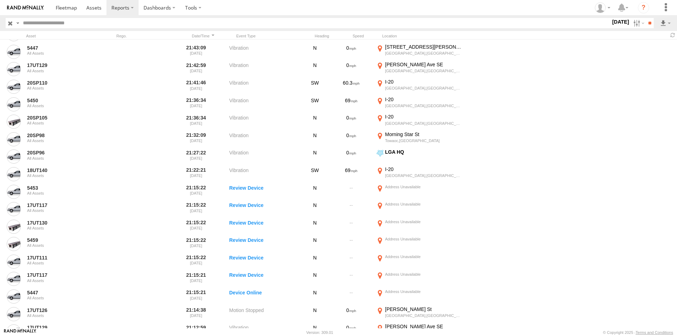
scroll to position [1163, 0]
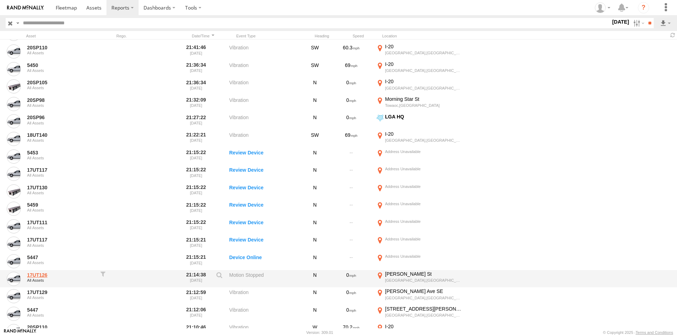
click at [31, 275] on link "17UT126" at bounding box center [61, 275] width 68 height 6
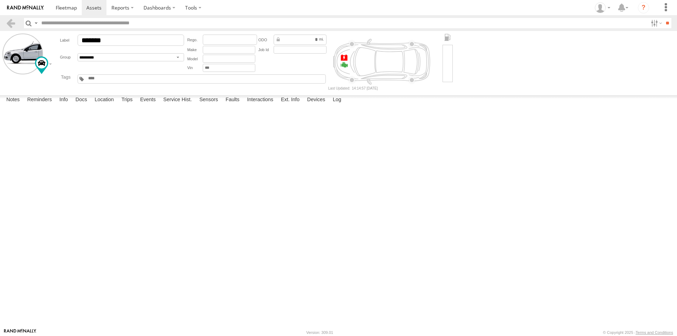
click at [650, 17] on header "Search Query Asset ID Asset Label Registration Manufacturer Model VIN Job ID" at bounding box center [338, 23] width 677 height 16
click at [650, 18] on label at bounding box center [655, 23] width 15 height 10
click at [651, 23] on label at bounding box center [655, 23] width 15 height 10
click at [65, 6] on span at bounding box center [66, 7] width 21 height 7
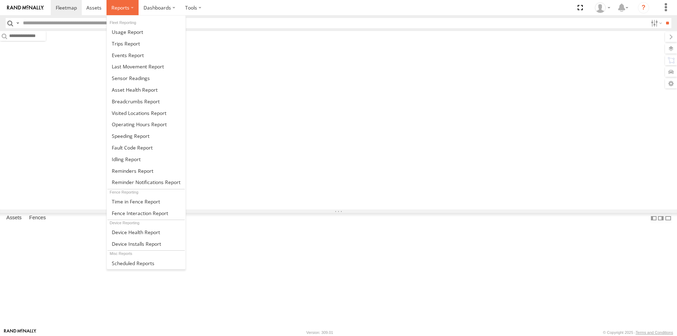
click at [131, 7] on label at bounding box center [122, 7] width 32 height 15
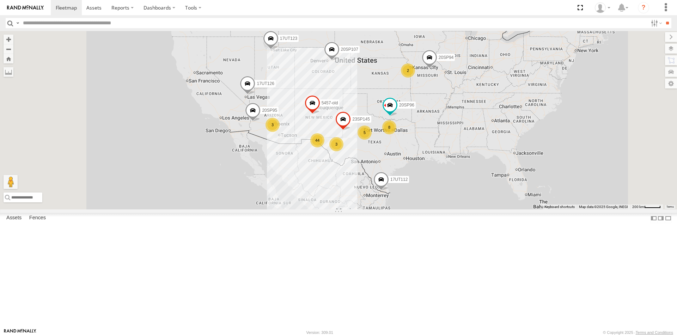
click at [255, 95] on span at bounding box center [248, 85] width 16 height 19
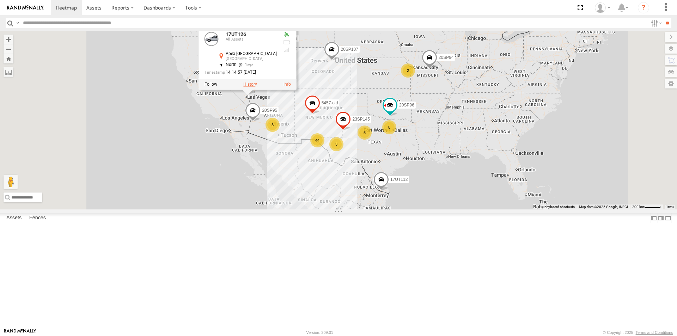
click at [257, 87] on label at bounding box center [250, 84] width 14 height 5
type input "**********"
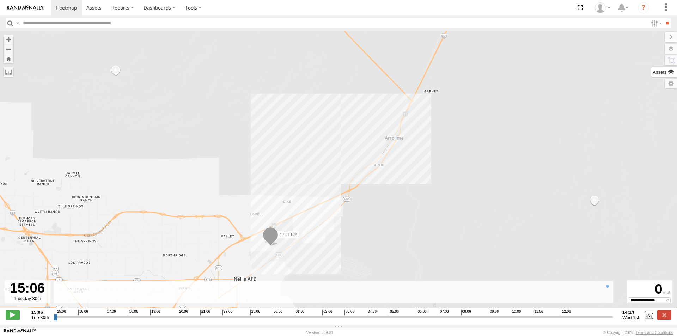
click at [669, 70] on label at bounding box center [664, 72] width 26 height 10
click at [552, 96] on div "17UT126" at bounding box center [338, 173] width 677 height 285
click at [651, 52] on label at bounding box center [664, 49] width 26 height 10
click at [0, 0] on div "Basemaps" at bounding box center [0, 0] width 0 height 0
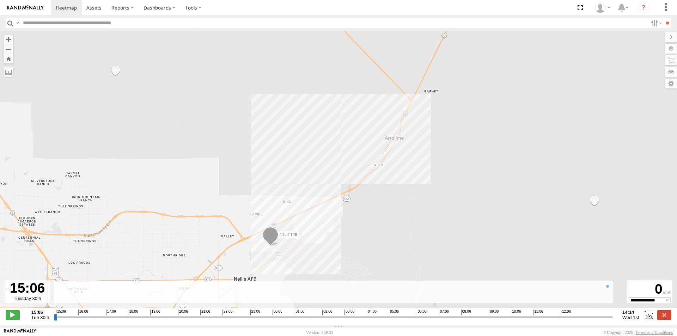
click at [0, 0] on span "Basemaps" at bounding box center [0, 0] width 0 height 0
click at [0, 0] on span "Satellite + Roadmap" at bounding box center [0, 0] width 0 height 0
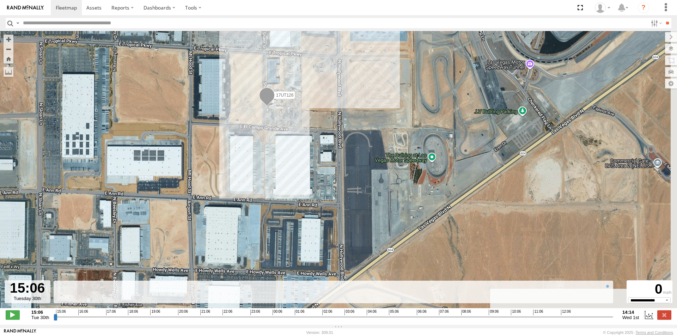
drag, startPoint x: 350, startPoint y: 111, endPoint x: 336, endPoint y: 60, distance: 53.9
click at [336, 60] on div "17UT126" at bounding box center [338, 173] width 677 height 285
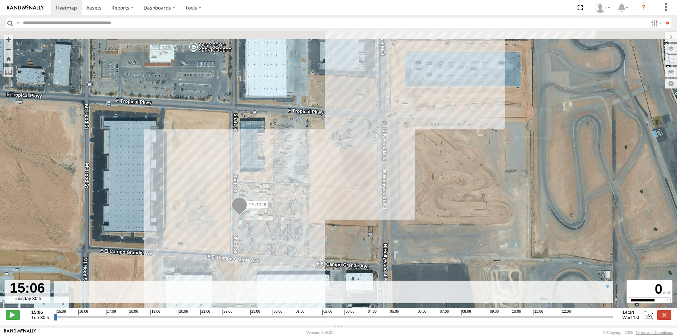
drag, startPoint x: 270, startPoint y: 104, endPoint x: 257, endPoint y: 231, distance: 127.5
click at [257, 231] on div "17UT126" at bounding box center [338, 173] width 677 height 285
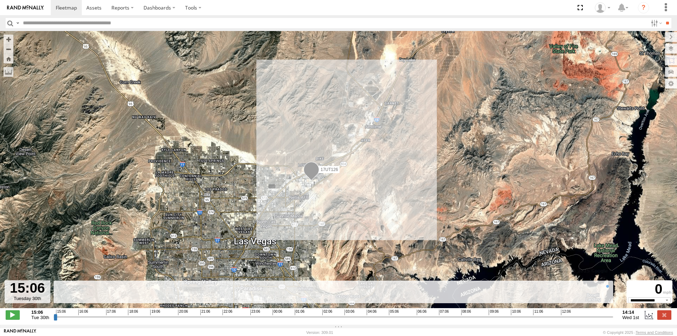
drag, startPoint x: 197, startPoint y: 240, endPoint x: 366, endPoint y: 114, distance: 211.5
click at [366, 114] on div "17UT126" at bounding box center [338, 173] width 677 height 285
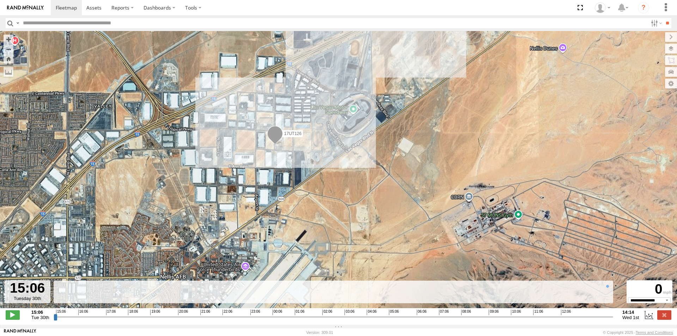
drag, startPoint x: 280, startPoint y: 226, endPoint x: 282, endPoint y: 170, distance: 56.1
click at [282, 170] on div "17UT126" at bounding box center [338, 173] width 677 height 285
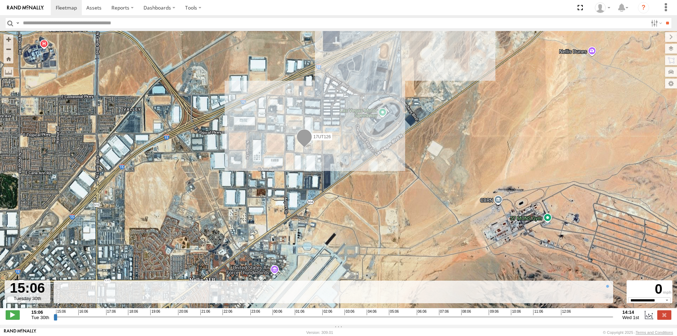
drag, startPoint x: 256, startPoint y: 173, endPoint x: 286, endPoint y: 176, distance: 30.1
click at [286, 176] on div "17UT126" at bounding box center [338, 173] width 677 height 285
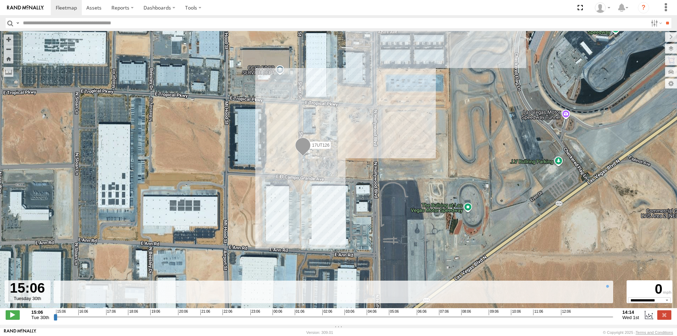
drag, startPoint x: 324, startPoint y: 170, endPoint x: 328, endPoint y: 189, distance: 19.1
click at [328, 189] on div "17UT126" at bounding box center [338, 173] width 677 height 285
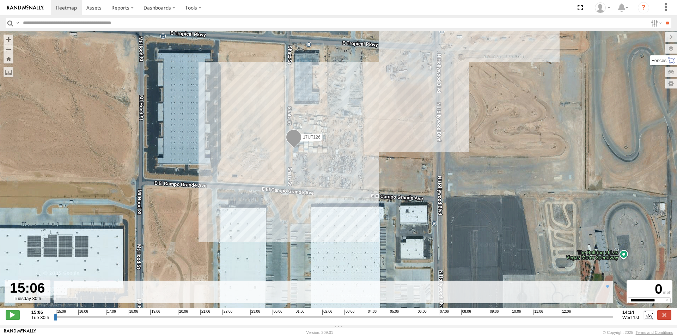
click at [650, 60] on label at bounding box center [663, 60] width 27 height 10
click at [651, 67] on label at bounding box center [664, 72] width 26 height 10
click at [291, 140] on span at bounding box center [294, 138] width 16 height 19
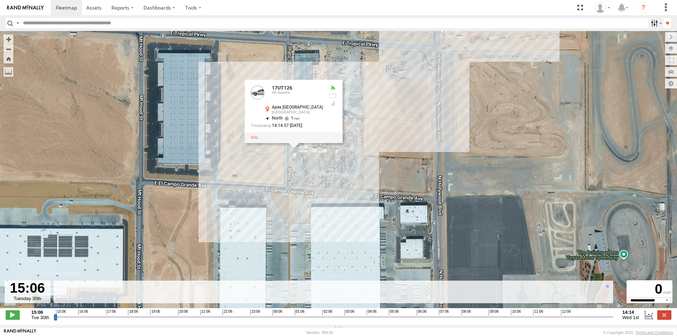
click at [652, 25] on label at bounding box center [655, 23] width 15 height 10
click at [0, 0] on span "Dry Trailer" at bounding box center [0, 0] width 0 height 0
click at [648, 23] on label at bounding box center [655, 23] width 15 height 10
click at [30, 302] on div at bounding box center [28, 291] width 46 height 23
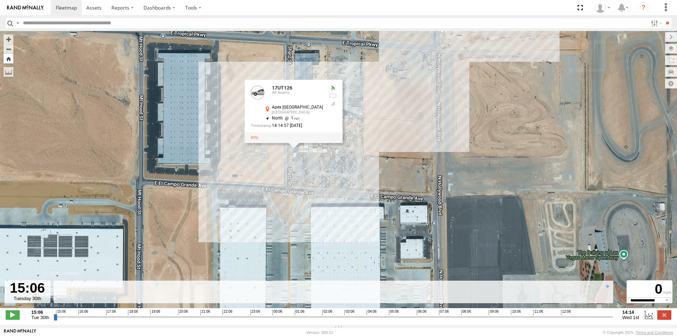
click at [7, 58] on button "Zoom Home" at bounding box center [9, 59] width 10 height 10
